Goal: Task Accomplishment & Management: Complete application form

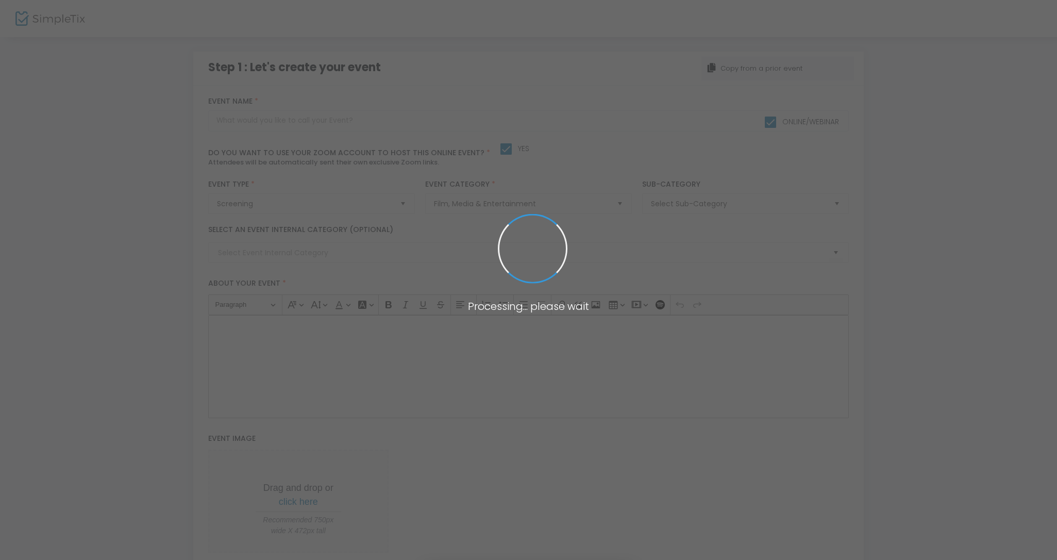
checkbox input "true"
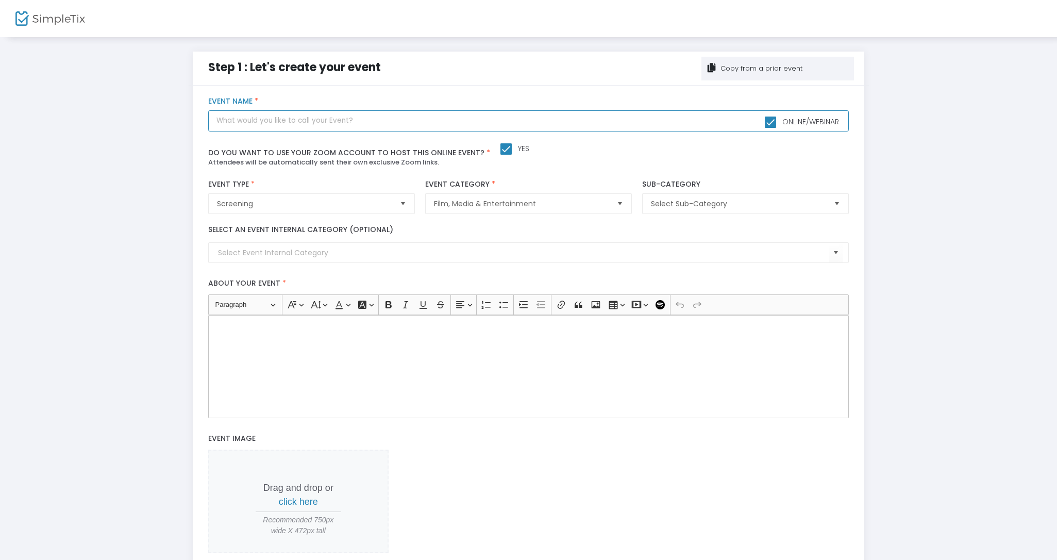
click at [295, 125] on input "text" at bounding box center [528, 120] width 640 height 21
type input "[DATE] Dinner in September"
click at [294, 250] on input at bounding box center [523, 252] width 611 height 11
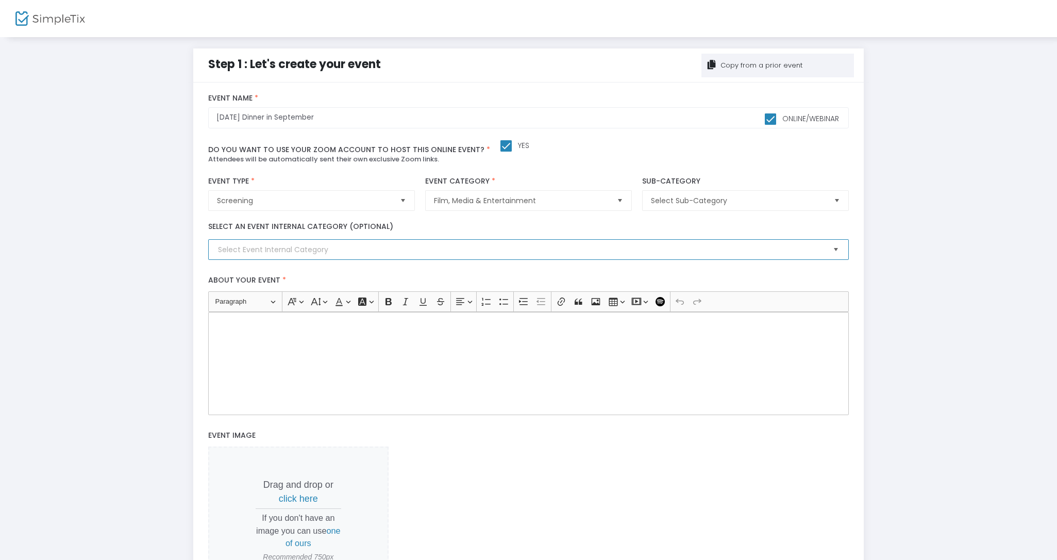
click at [834, 248] on span "Select" at bounding box center [835, 249] width 17 height 17
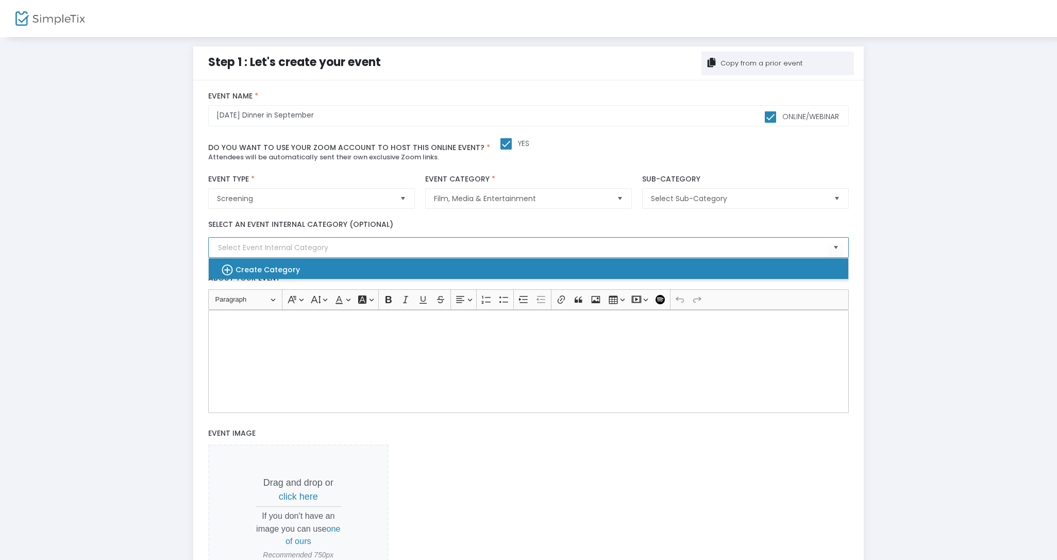
scroll to position [6, 0]
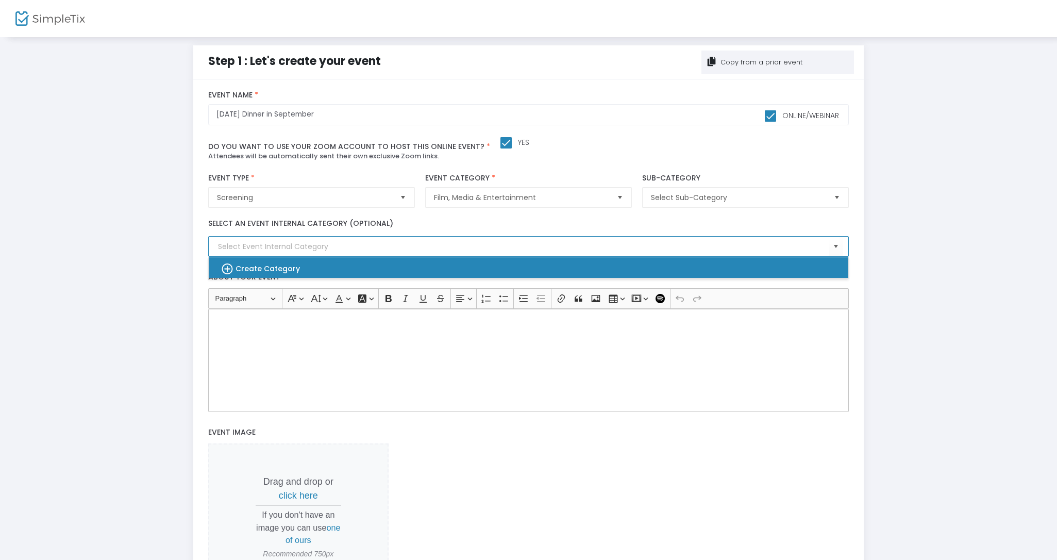
click at [266, 264] on b "Create Category" at bounding box center [267, 268] width 64 height 10
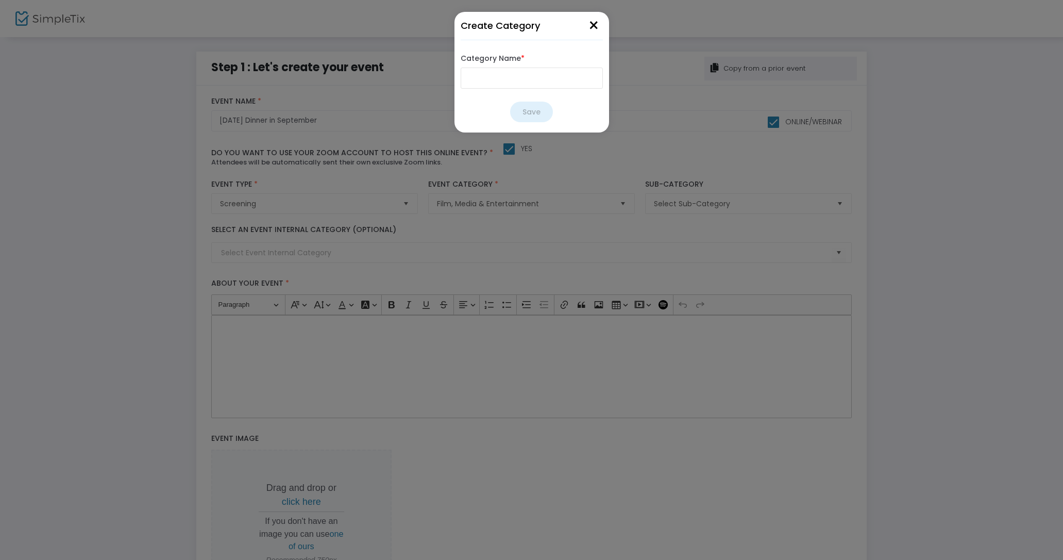
click at [475, 85] on input "Category Name *" at bounding box center [532, 77] width 142 height 21
type input "Public Invite"
click at [526, 107] on button "Save" at bounding box center [531, 112] width 43 height 21
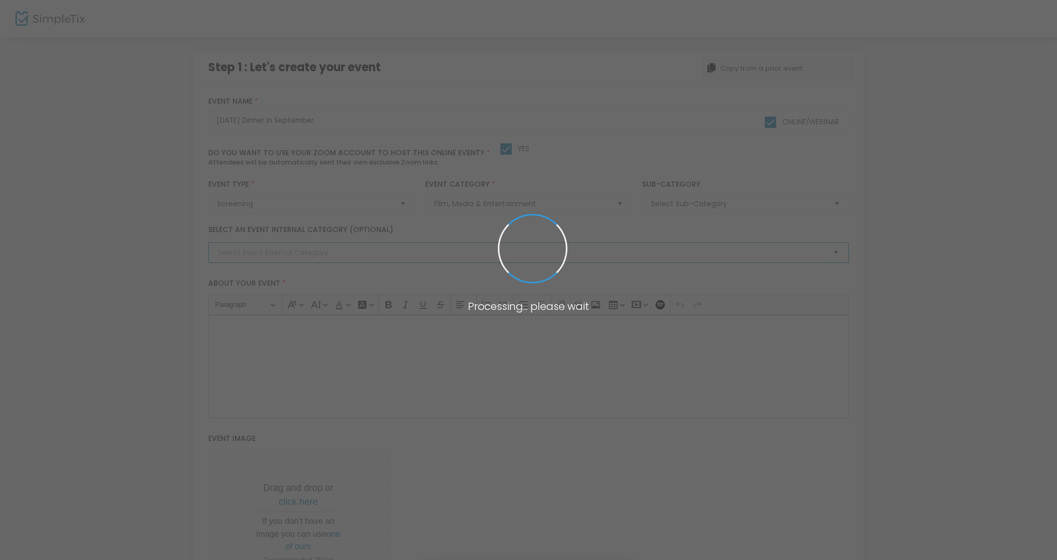
type input "Public Invite"
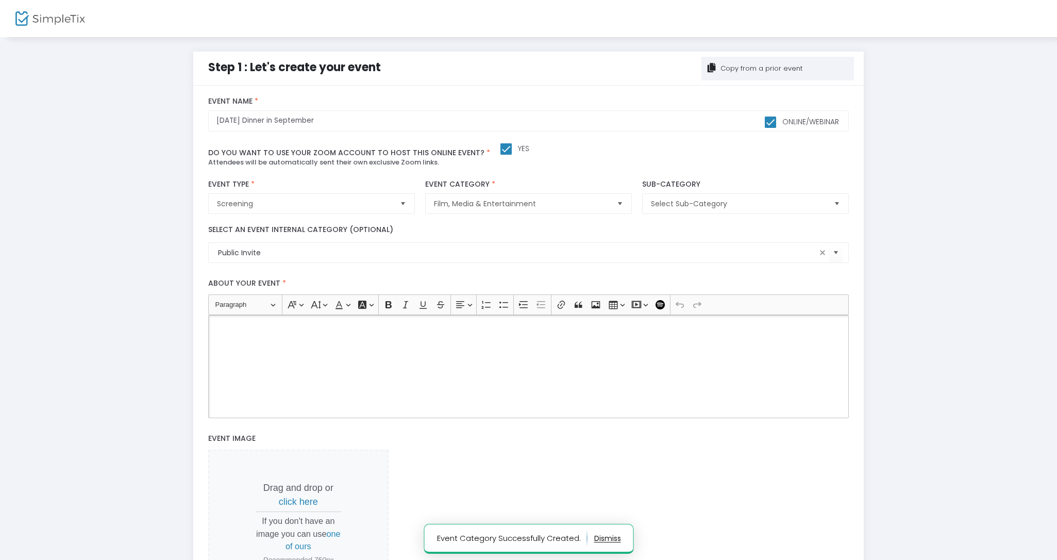
click at [277, 337] on div "Rich Text Editor, main" at bounding box center [528, 366] width 640 height 103
click at [110, 303] on div "Step 1 : Let's create your event Copy from a prior event title : [DATE] Dinner …" at bounding box center [528, 355] width 1026 height 607
click at [271, 341] on div "Rich Text Editor, main" at bounding box center [528, 366] width 640 height 103
